Goal: Check status: Check status

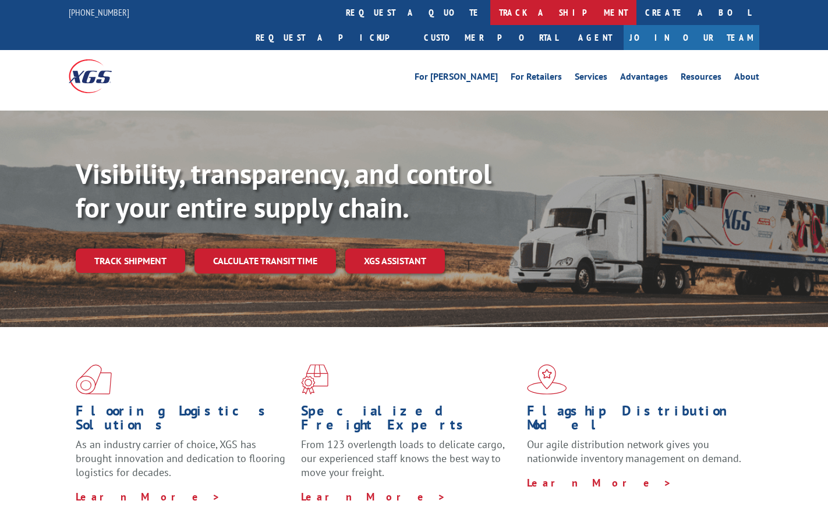
click at [490, 22] on link "track a shipment" at bounding box center [563, 12] width 146 height 25
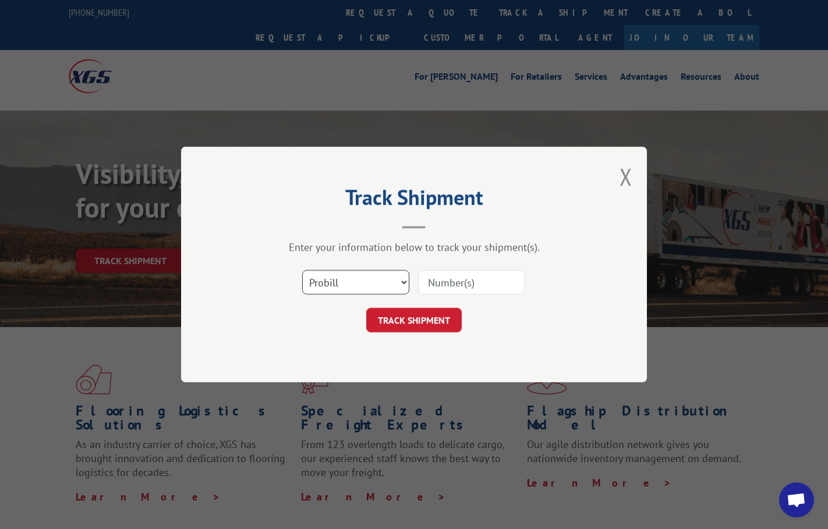
click at [360, 285] on select "Select category... Probill BOL PO" at bounding box center [355, 282] width 107 height 24
select select "bol"
click at [302, 270] on select "Select category... Probill BOL PO" at bounding box center [355, 282] width 107 height 24
click at [468, 287] on input at bounding box center [471, 282] width 107 height 24
type input "2868008"
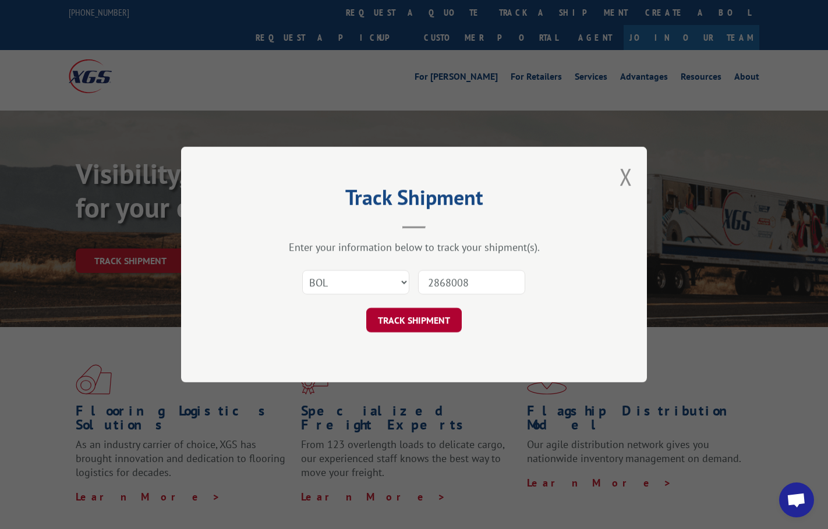
click at [434, 323] on button "TRACK SHIPMENT" at bounding box center [414, 320] width 96 height 24
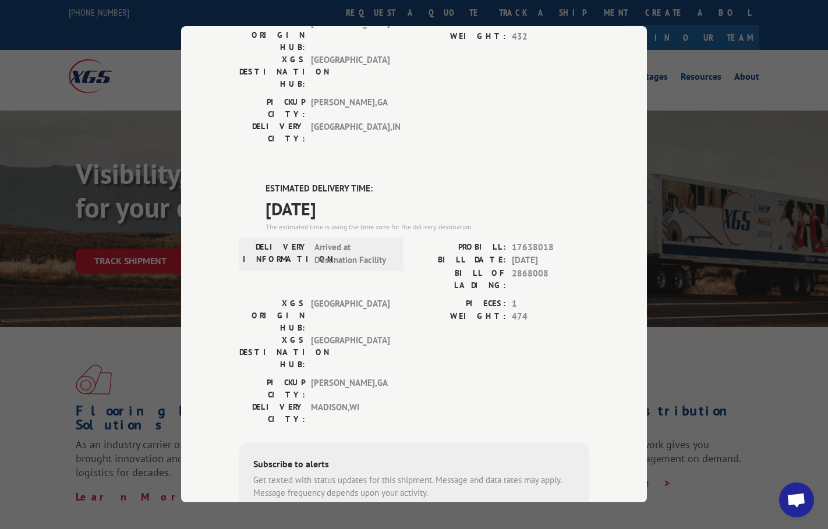
scroll to position [116, 0]
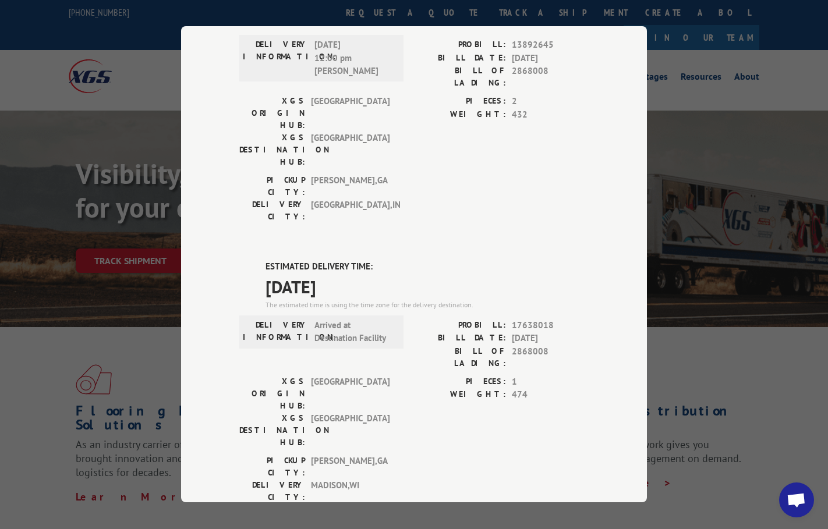
click at [450, 376] on div "PIECES: 1 WEIGHT: 474" at bounding box center [501, 415] width 175 height 79
